Goal: Information Seeking & Learning: Learn about a topic

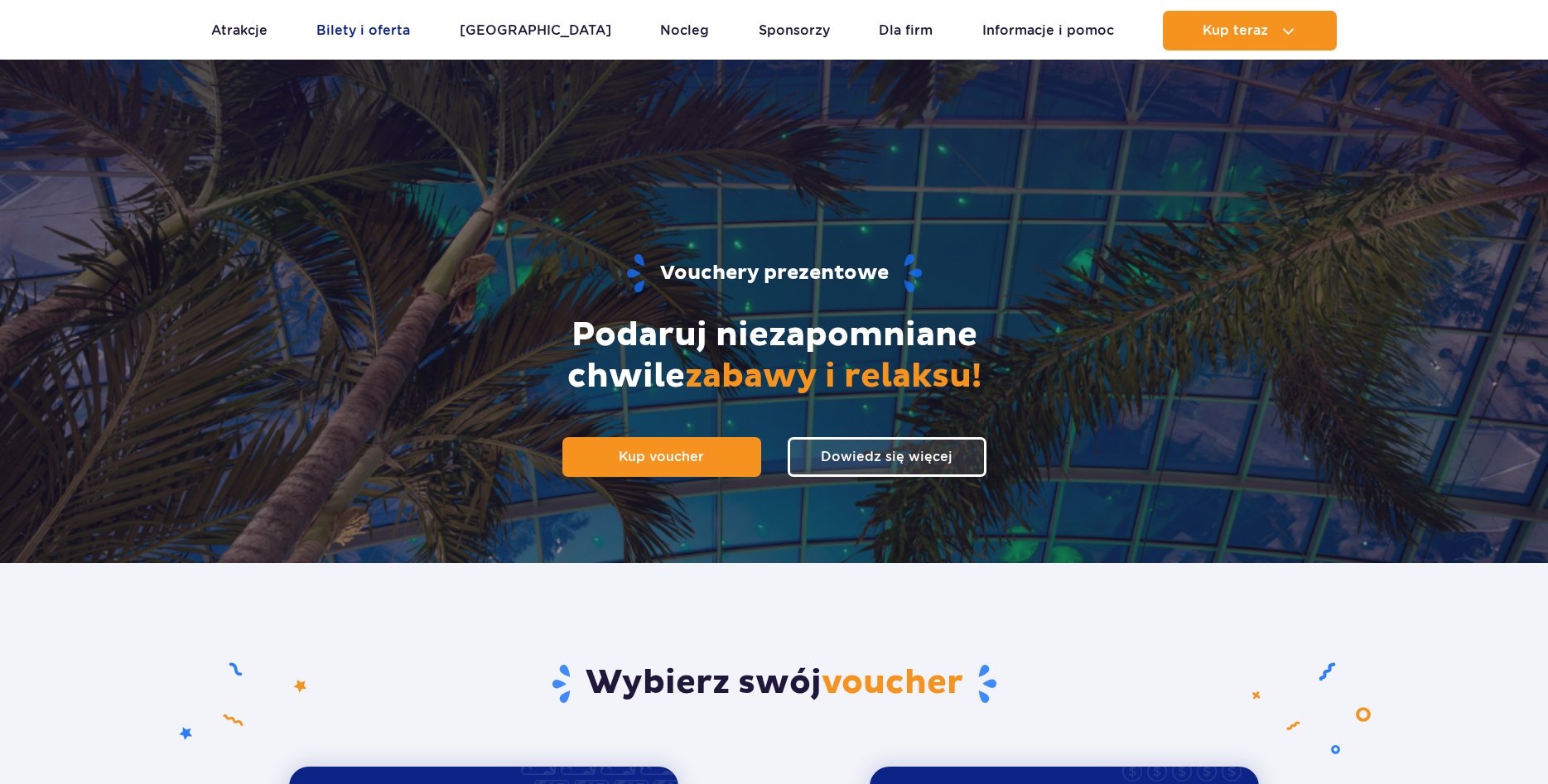
scroll to position [1438, 0]
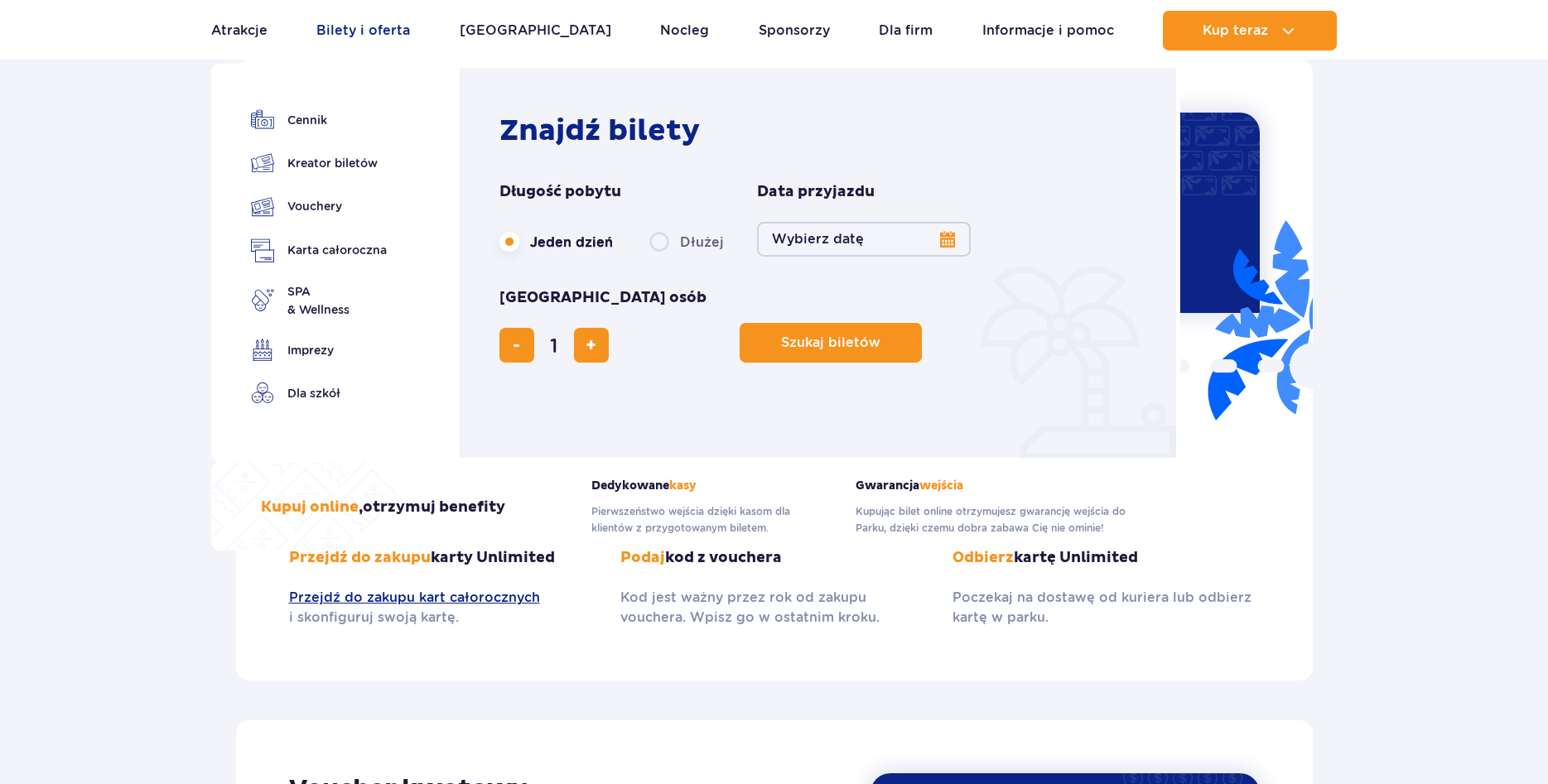
click at [383, 33] on link "Bilety i oferta" at bounding box center [363, 30] width 93 height 40
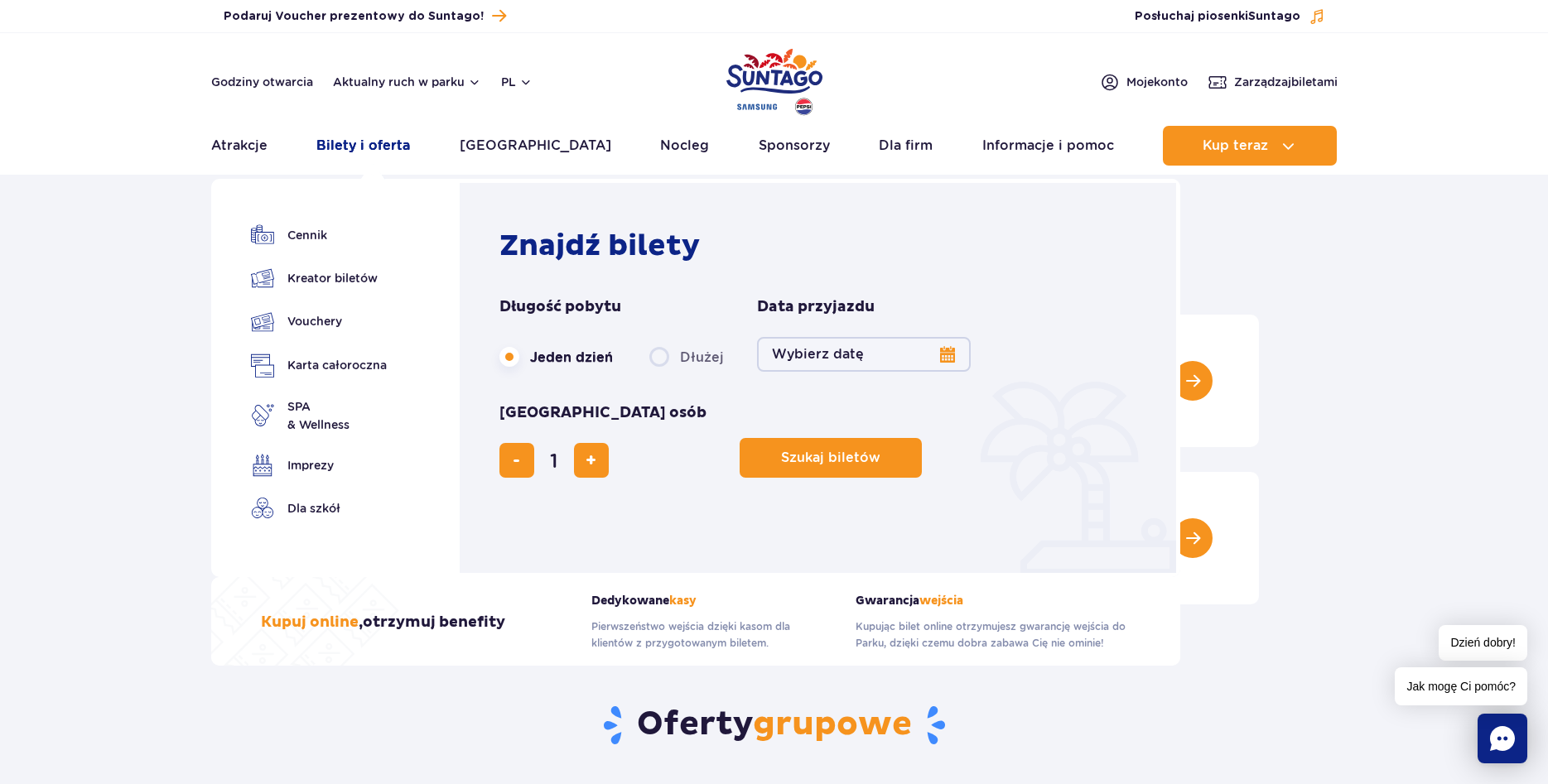
click at [387, 149] on link "Bilety i oferta" at bounding box center [363, 145] width 93 height 40
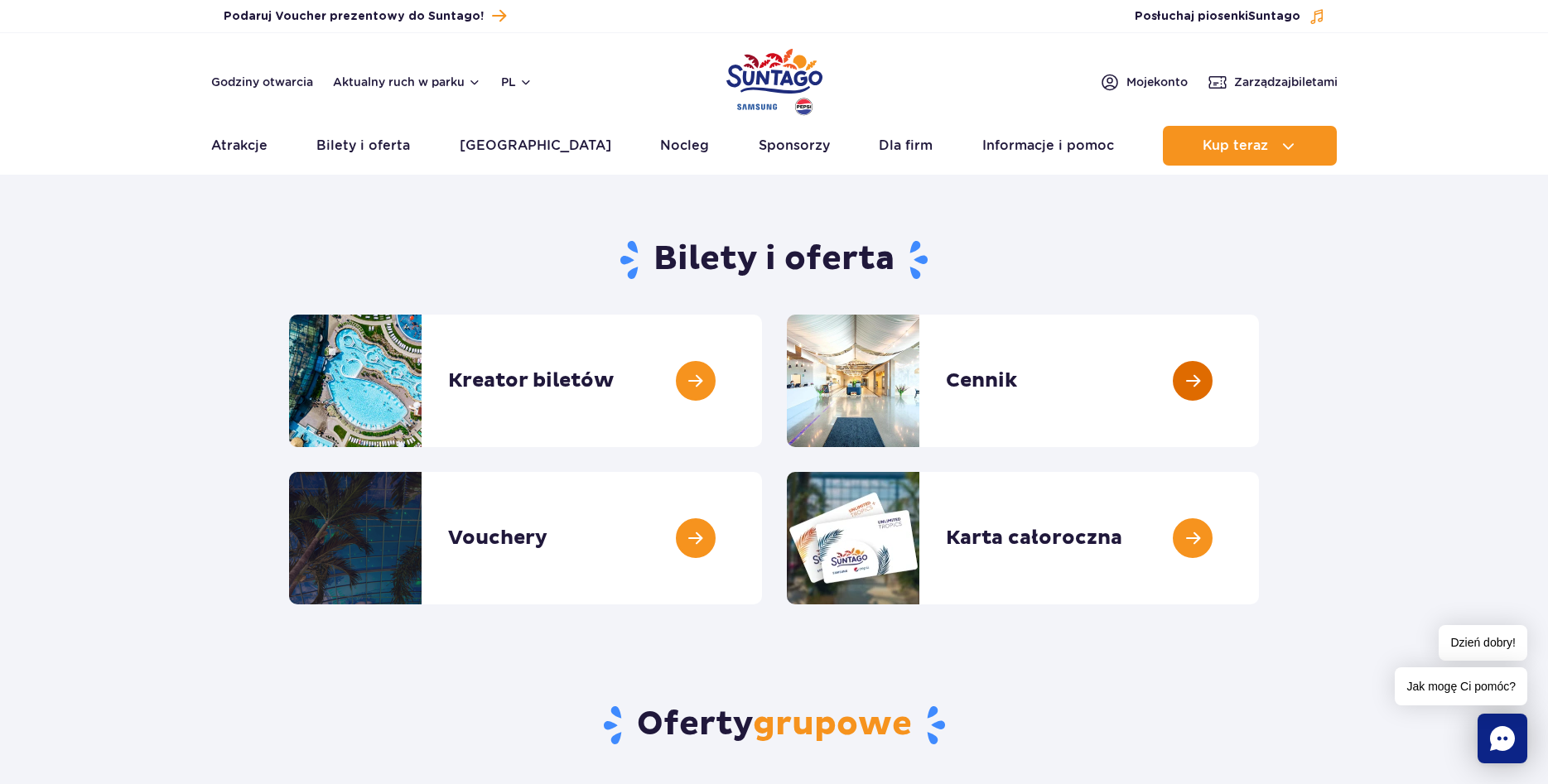
click at [1259, 388] on link at bounding box center [1259, 381] width 0 height 132
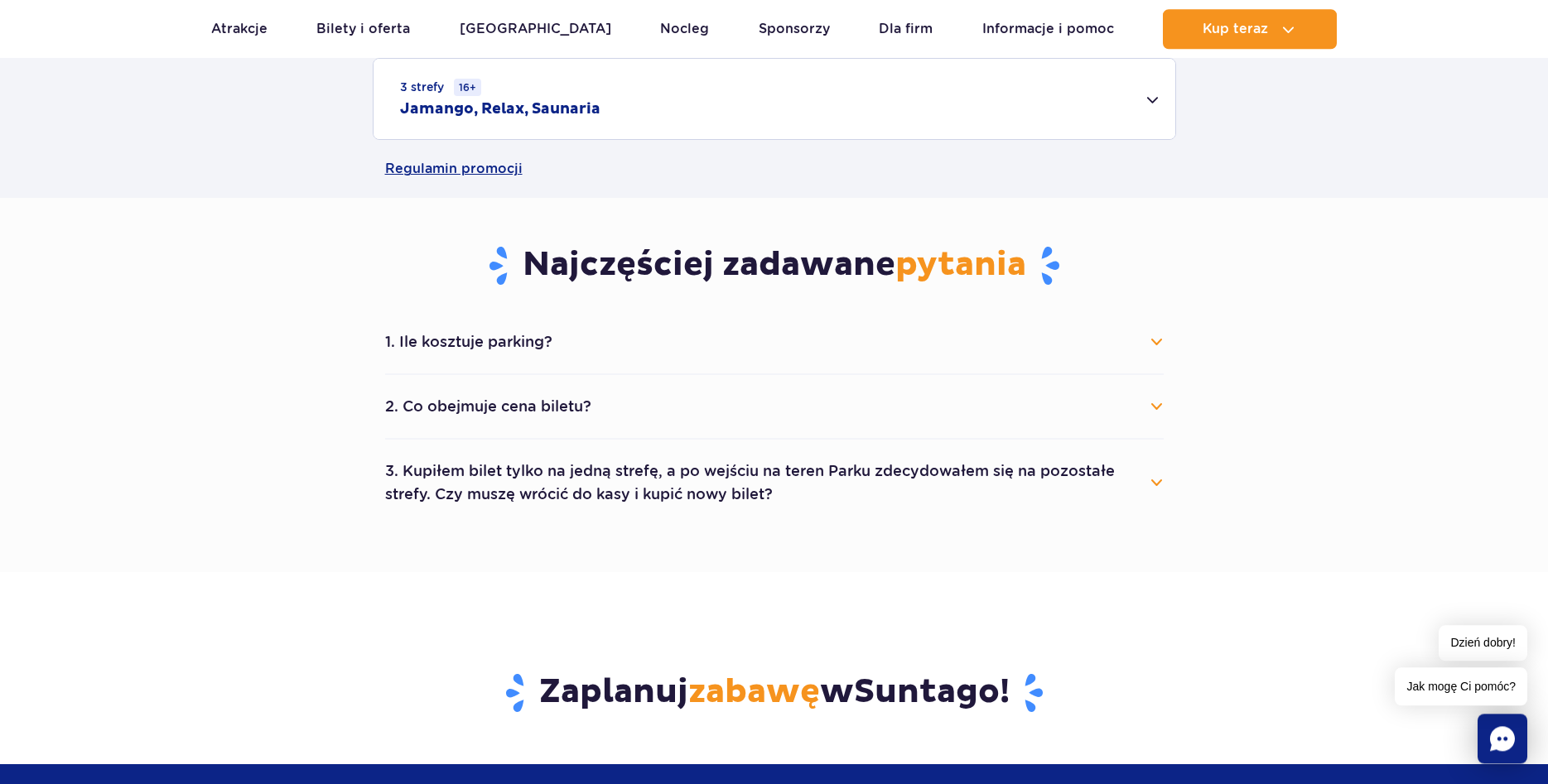
scroll to position [760, 0]
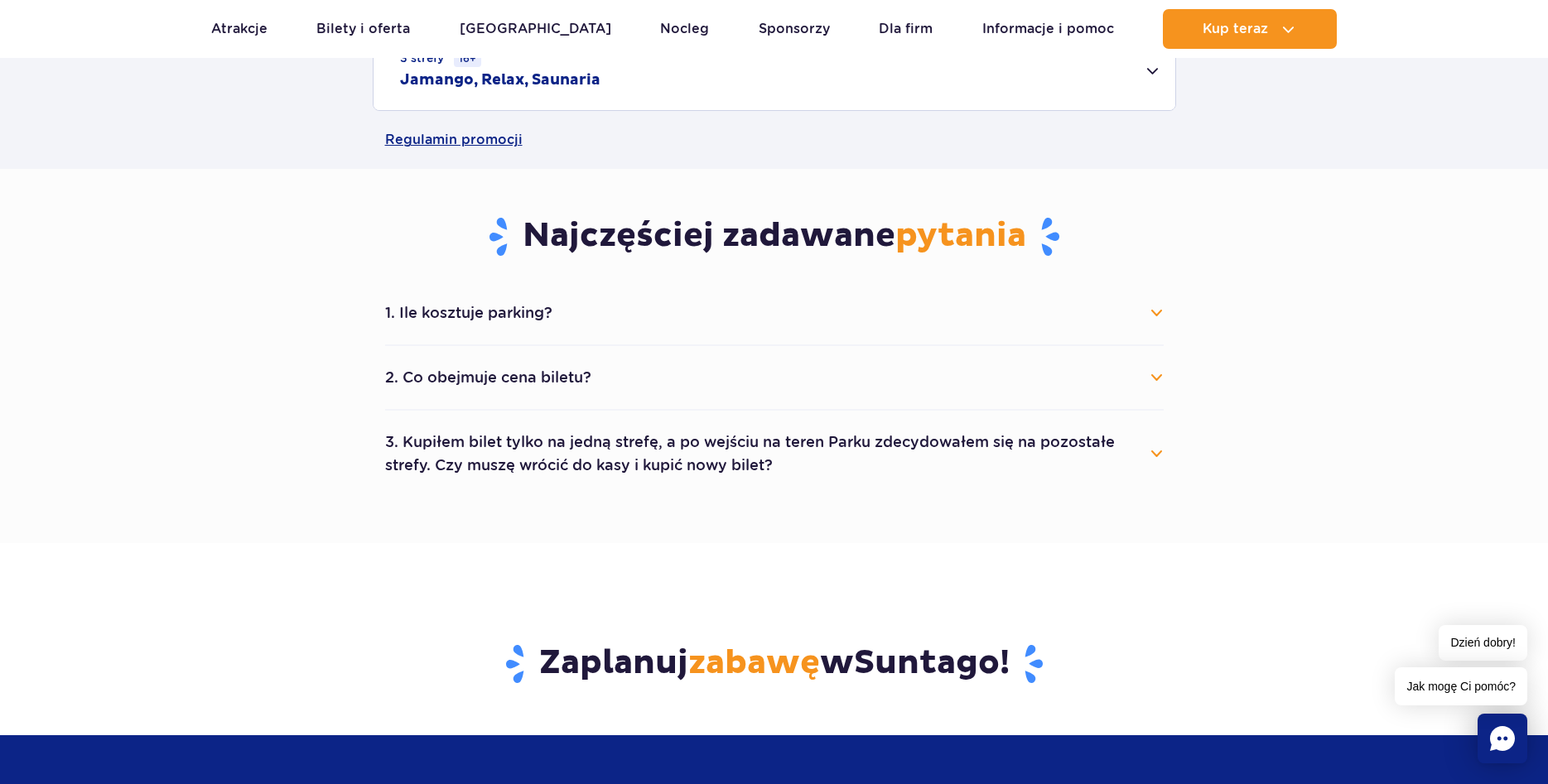
click at [579, 378] on button "2. Co obejmuje cena biletu?" at bounding box center [774, 377] width 779 height 36
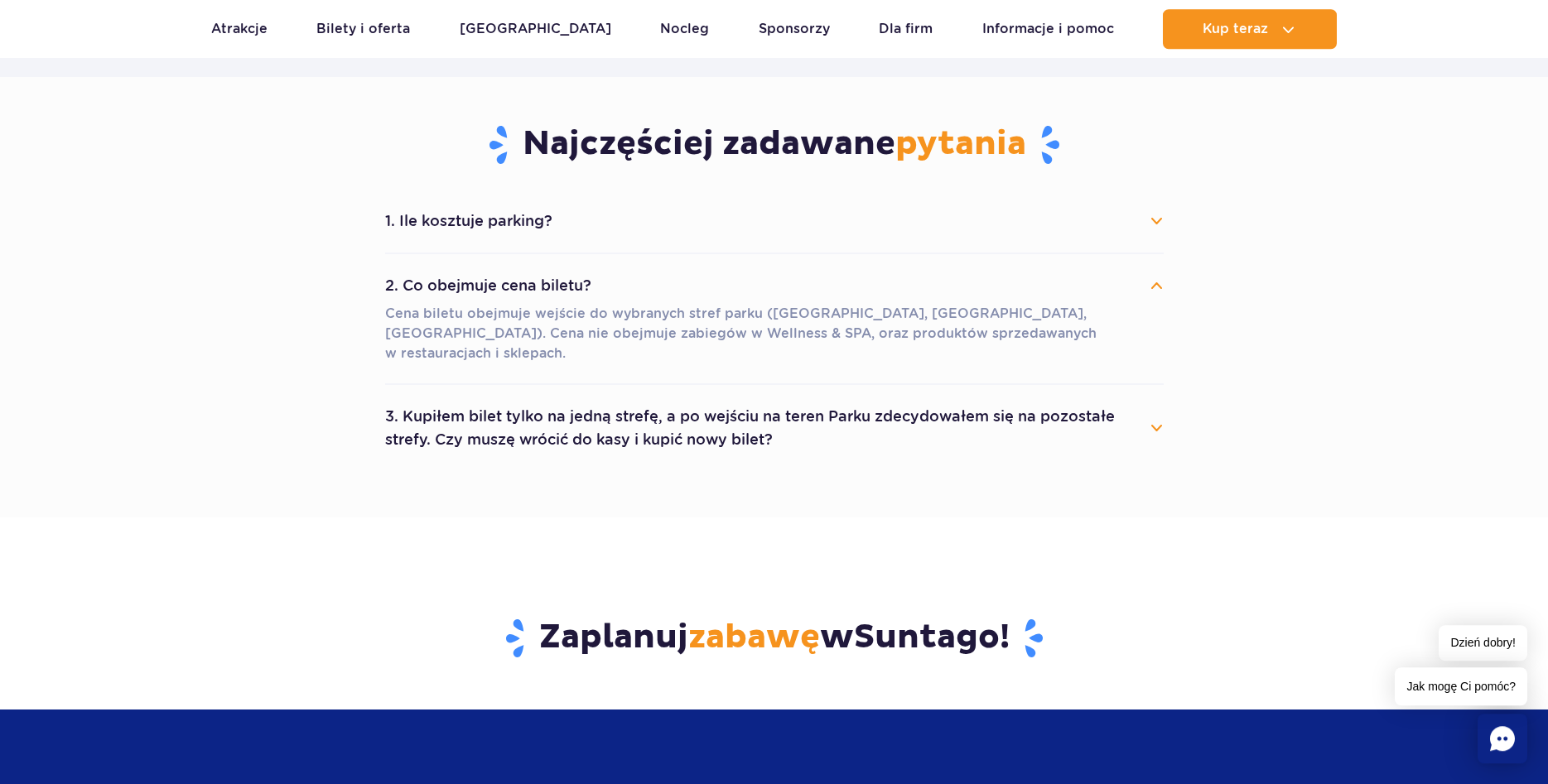
scroll to position [845, 0]
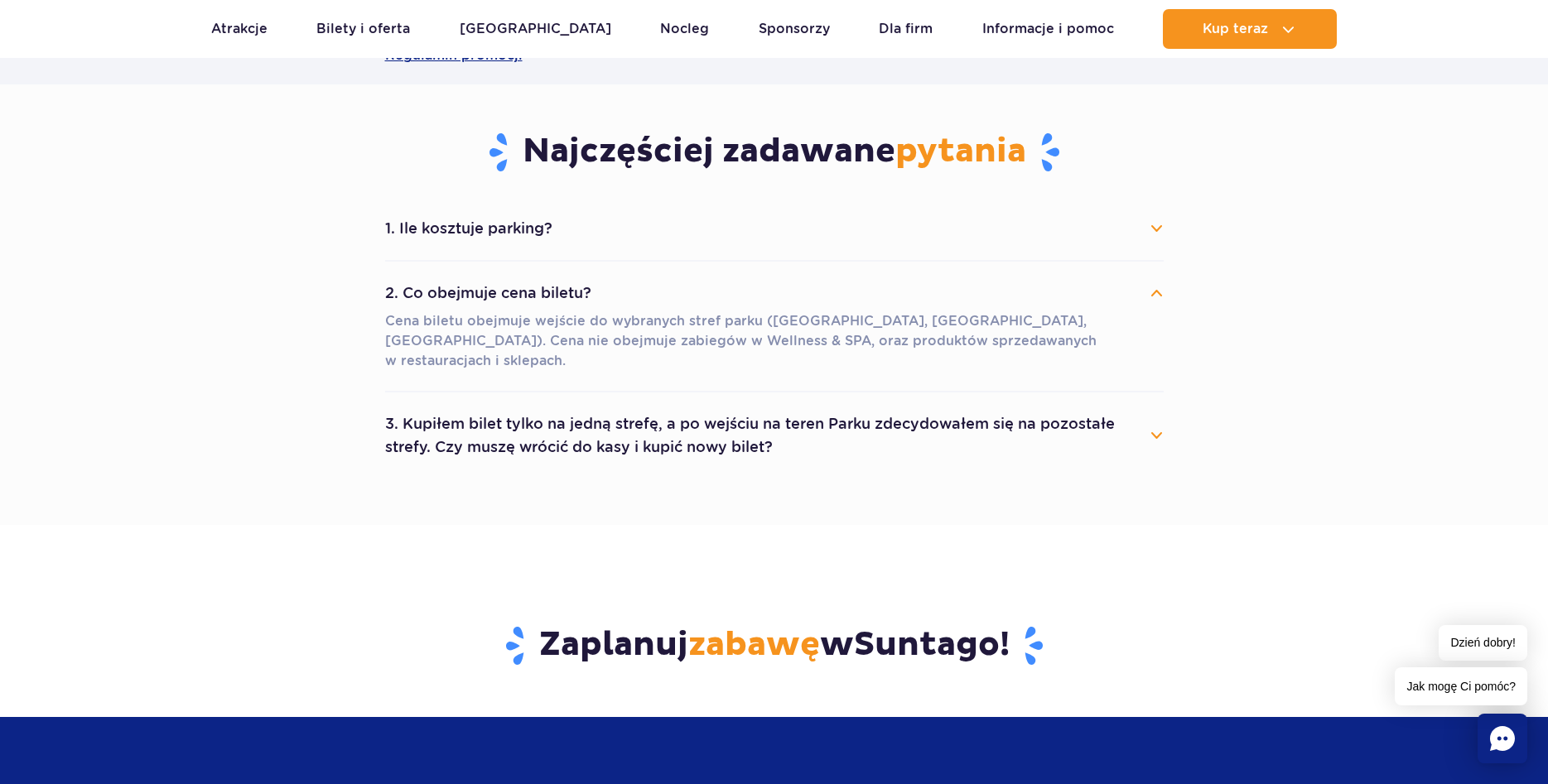
click at [1150, 229] on button "1. Ile kosztuje parking?" at bounding box center [774, 228] width 779 height 36
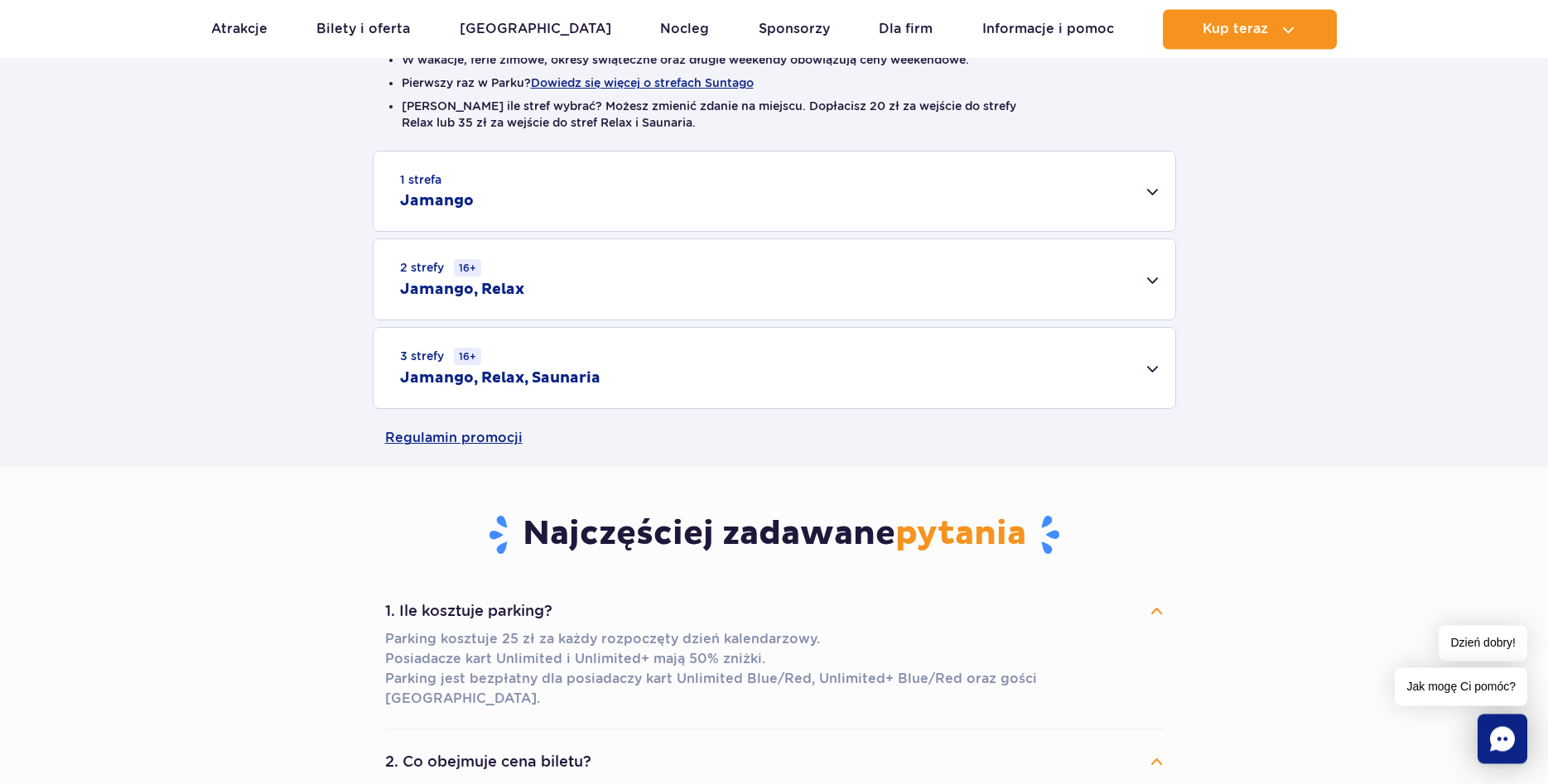
scroll to position [422, 0]
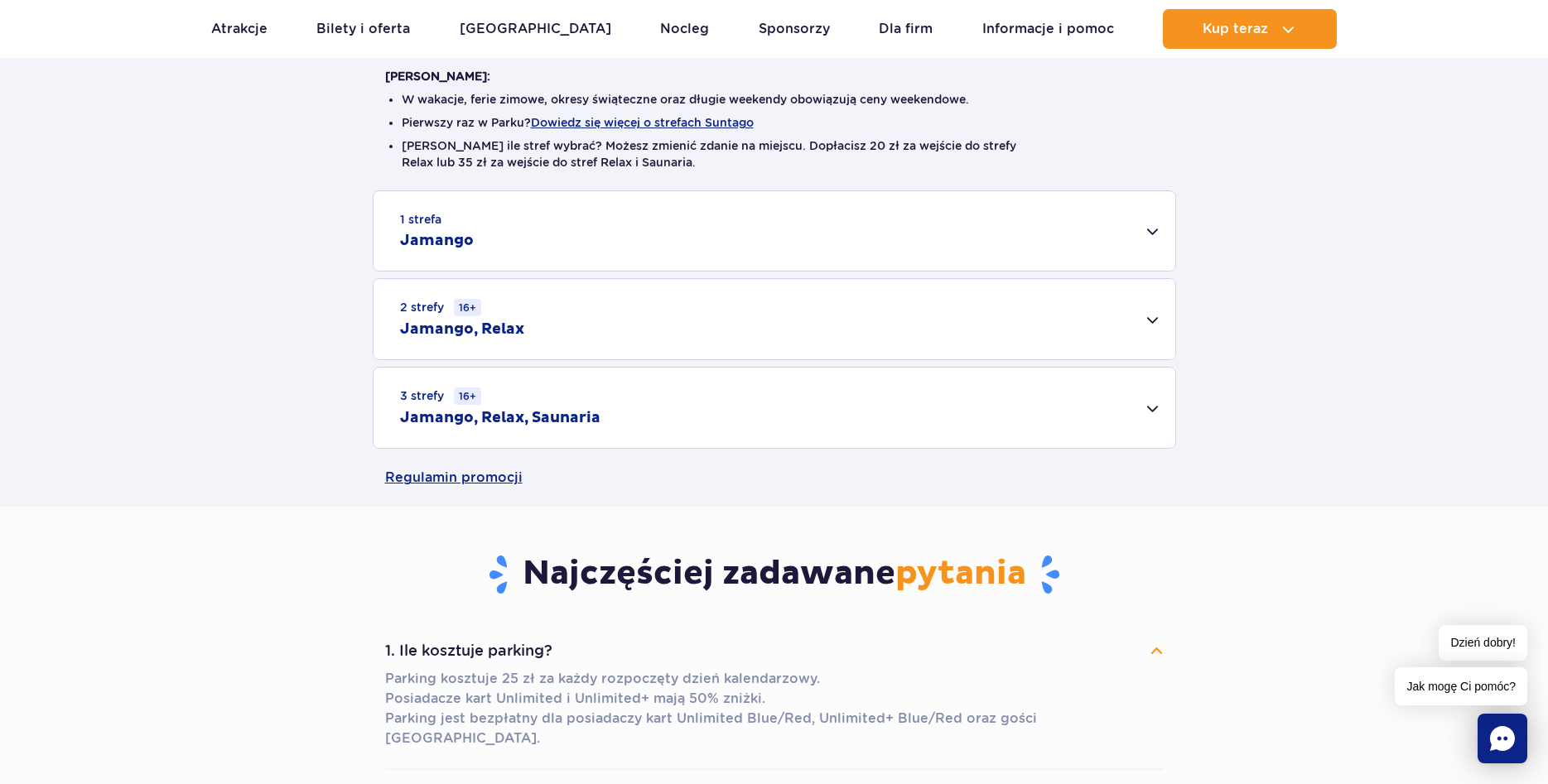
click at [1155, 235] on div "1 strefa Jamango" at bounding box center [774, 231] width 802 height 79
